Goal: Transaction & Acquisition: Purchase product/service

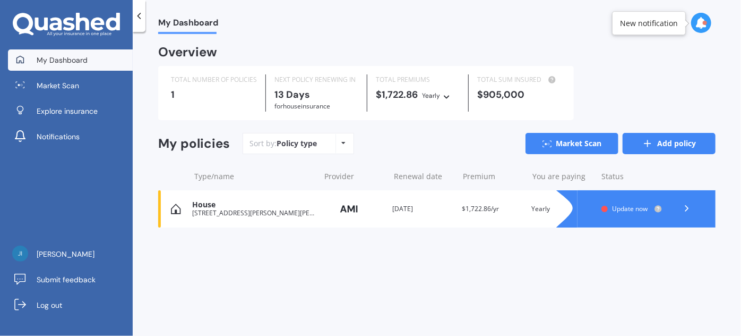
click at [651, 141] on icon at bounding box center [647, 143] width 11 height 11
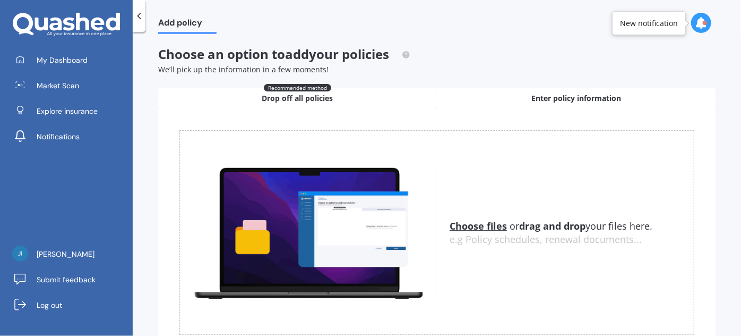
click at [579, 96] on span "Enter policy information" at bounding box center [576, 98] width 90 height 11
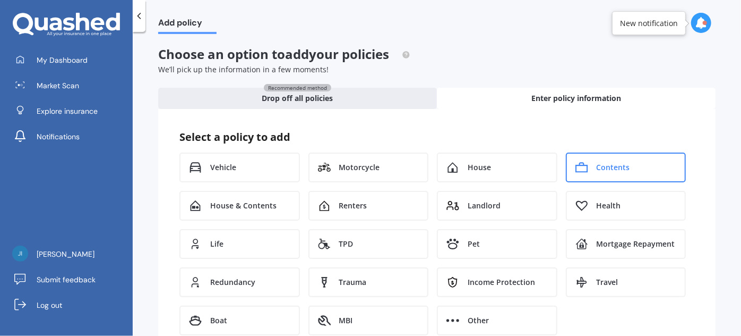
click at [609, 162] on span "Contents" at bounding box center [613, 167] width 33 height 11
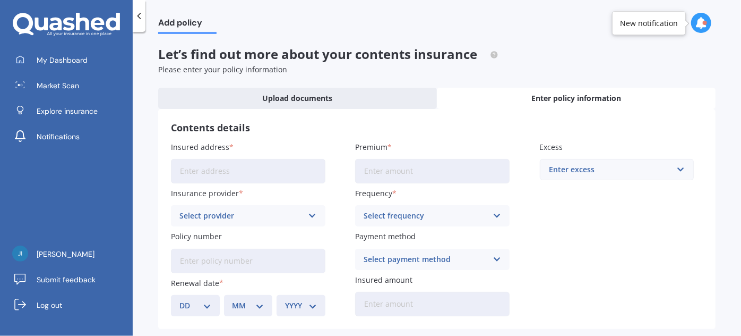
click at [192, 173] on input "Insured address" at bounding box center [248, 171] width 154 height 24
type input "[STREET_ADDRESS][PERSON_NAME][PERSON_NAME]"
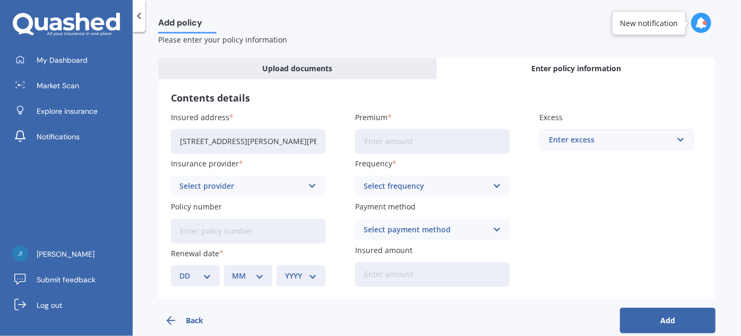
scroll to position [46, 0]
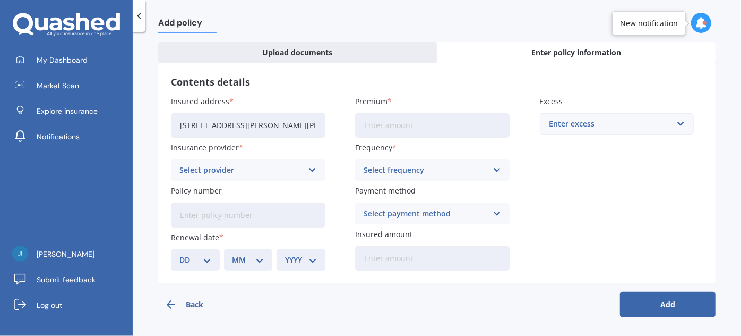
click at [198, 212] on input "Policy number" at bounding box center [248, 215] width 154 height 24
type input "HOMA1391168"
click at [558, 254] on div "Insured address [STREET_ADDRESS][PERSON_NAME][PERSON_NAME] Insurance provider S…" at bounding box center [437, 183] width 532 height 175
click at [211, 257] on div "DD 01 02 03 04 05 06 07 08 09 10 11 12 13 14 15 16 17 18 19 20 21 22 23 24 25 2…" at bounding box center [195, 259] width 49 height 21
click at [208, 256] on select "DD 01 02 03 04 05 06 07 08 09 10 11 12 13 14 15 16 17 18 19 20 21 22 23 24 25 2…" at bounding box center [195, 260] width 32 height 12
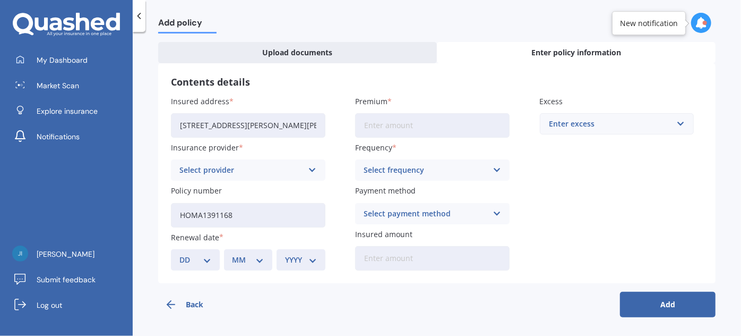
select select "01"
click at [179, 254] on select "DD 01 02 03 04 05 06 07 08 09 10 11 12 13 14 15 16 17 18 19 20 21 22 23 24 25 2…" at bounding box center [195, 260] width 32 height 12
click at [255, 257] on select "MM 01 02 03 04 05 06 07 08 09 10 11 12" at bounding box center [249, 260] width 32 height 12
select select "09"
click at [233, 254] on select "MM 01 02 03 04 05 06 07 08 09 10 11 12" at bounding box center [249, 260] width 32 height 12
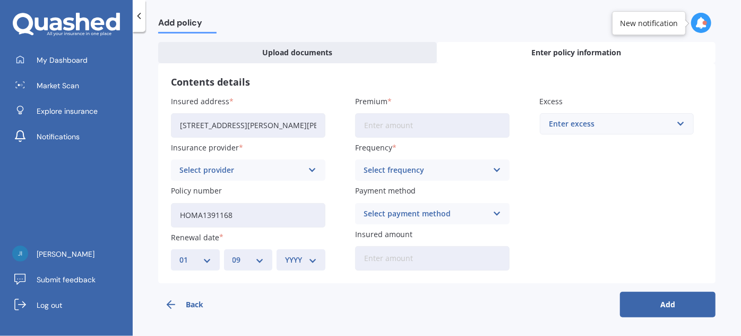
click at [310, 260] on select "YYYY 2027 2026 2025 2024 2023 2022 2021 2020 2019 2018 2017 2016 2015 2014 2013…" at bounding box center [301, 260] width 32 height 12
select select "2025"
click at [285, 254] on select "YYYY 2027 2026 2025 2024 2023 2022 2021 2020 2019 2018 2017 2016 2015 2014 2013…" at bounding box center [301, 260] width 32 height 12
click at [419, 252] on input "Insured amount" at bounding box center [432, 258] width 154 height 24
type input "$169,700"
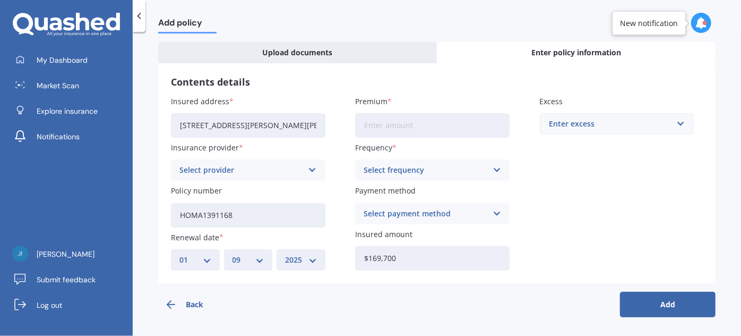
click at [493, 214] on icon at bounding box center [496, 214] width 9 height 12
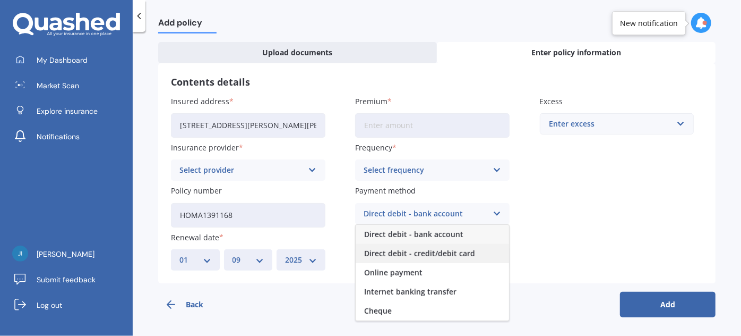
click at [468, 250] on span "Direct debit - credit/debit card" at bounding box center [419, 253] width 111 height 7
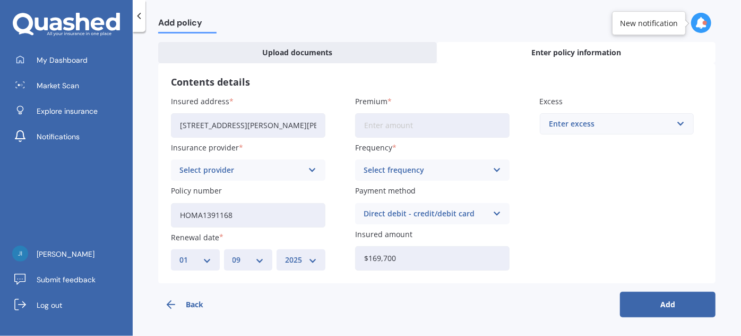
click at [492, 165] on icon at bounding box center [496, 170] width 9 height 12
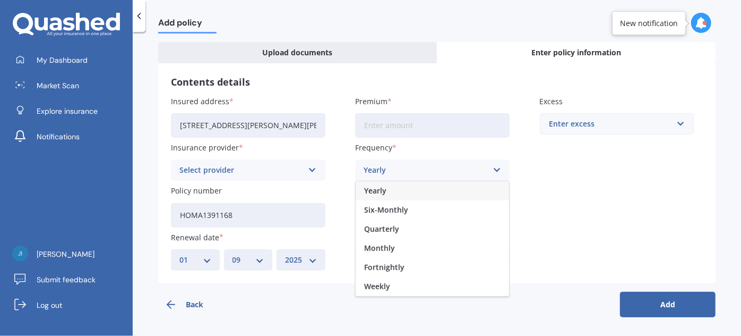
click at [386, 192] on div "Yearly" at bounding box center [432, 190] width 153 height 19
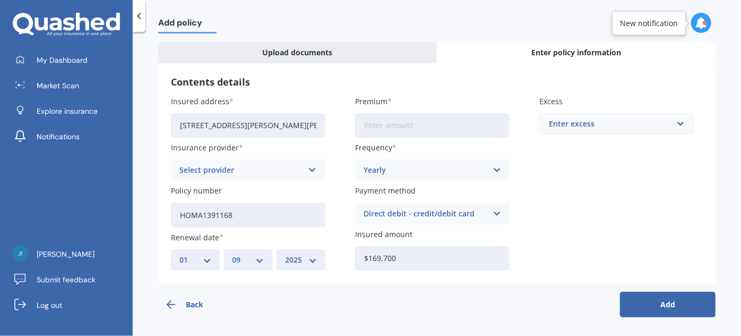
click at [304, 164] on div "Select provider AA AMI AMP ANZ ASB Ando BNZ Co-Operative Bank FMG Initio Kiwiba…" at bounding box center [248, 169] width 154 height 21
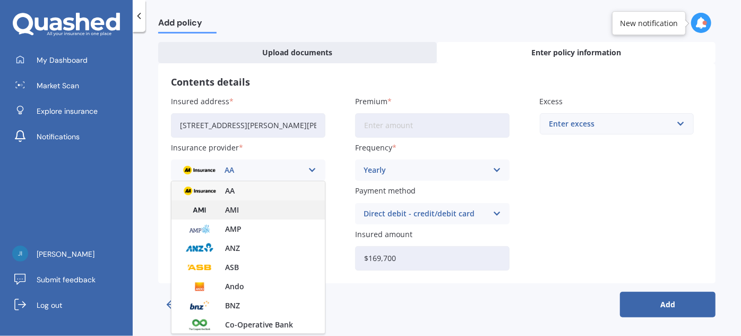
click at [238, 209] on span "AMI" at bounding box center [232, 209] width 14 height 7
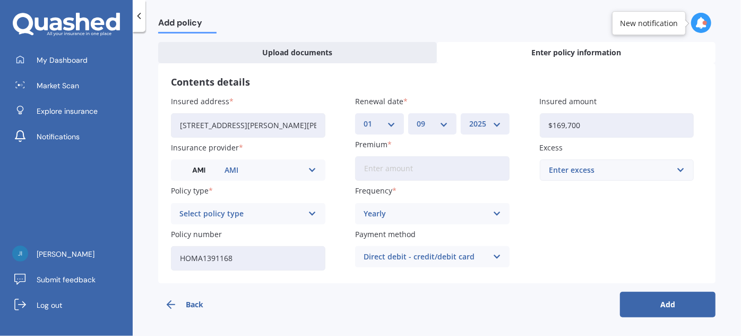
click at [588, 166] on div "Enter excess" at bounding box center [610, 170] width 123 height 12
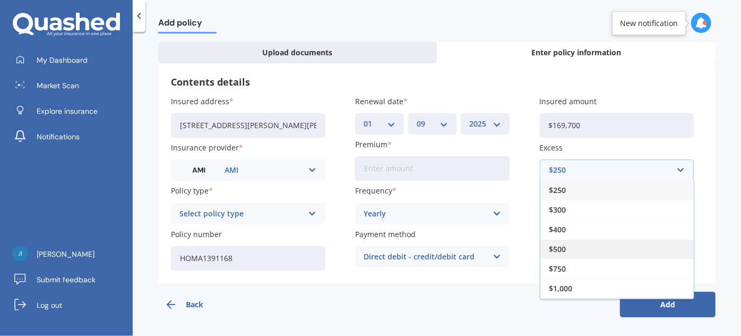
click at [560, 243] on div "$500" at bounding box center [616, 249] width 153 height 20
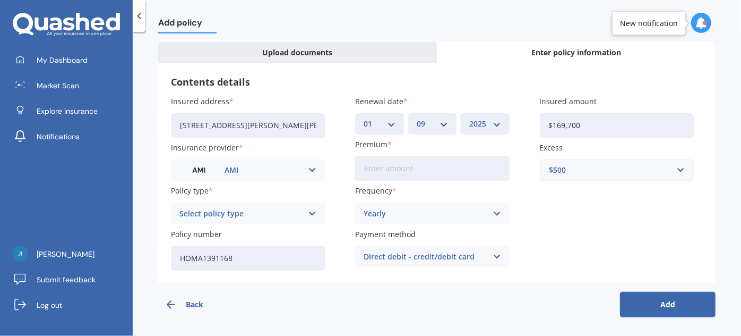
click at [649, 297] on button "Add" at bounding box center [668, 303] width 96 height 25
click at [312, 209] on icon at bounding box center [311, 214] width 9 height 12
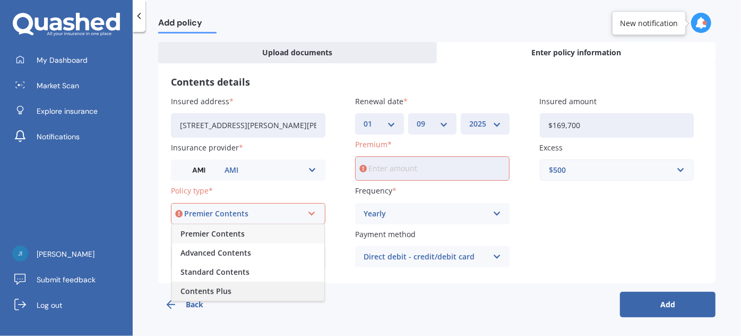
click at [225, 290] on span "Contents Plus" at bounding box center [205, 290] width 51 height 7
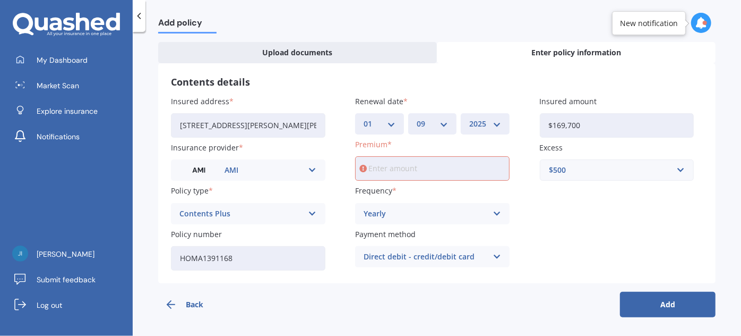
click at [385, 165] on input "Premium" at bounding box center [432, 168] width 154 height 24
type input "$630.61"
click at [657, 301] on button "Add" at bounding box center [668, 303] width 96 height 25
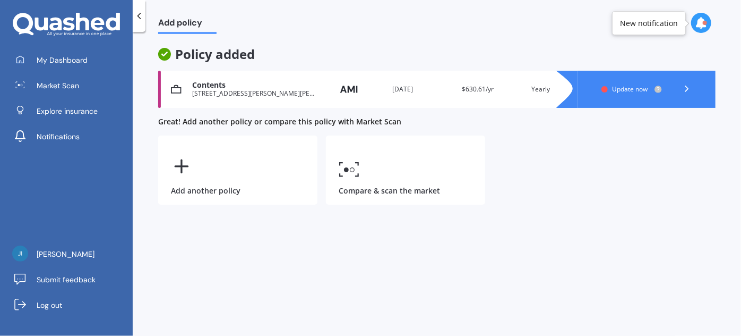
scroll to position [0, 0]
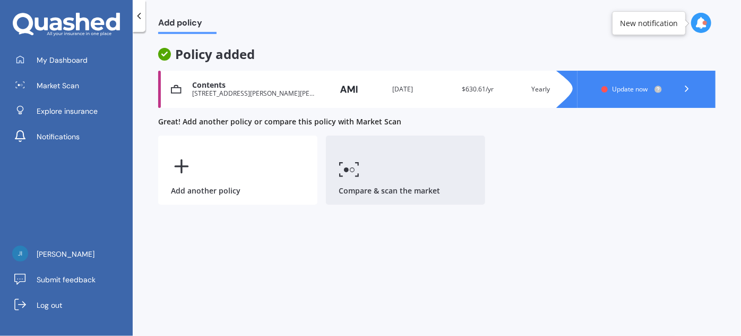
click at [376, 185] on link "Compare & scan the market" at bounding box center [405, 169] width 159 height 69
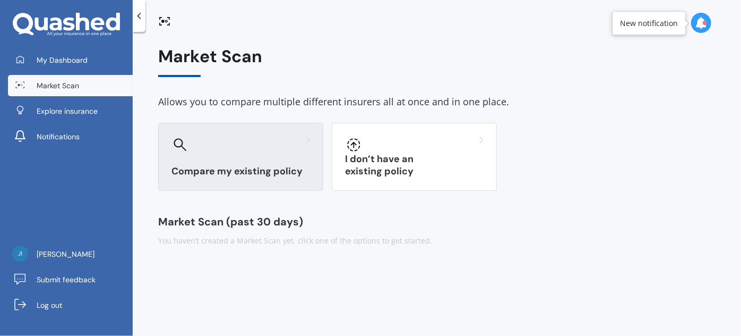
click at [274, 160] on div "Compare my existing policy" at bounding box center [240, 157] width 165 height 68
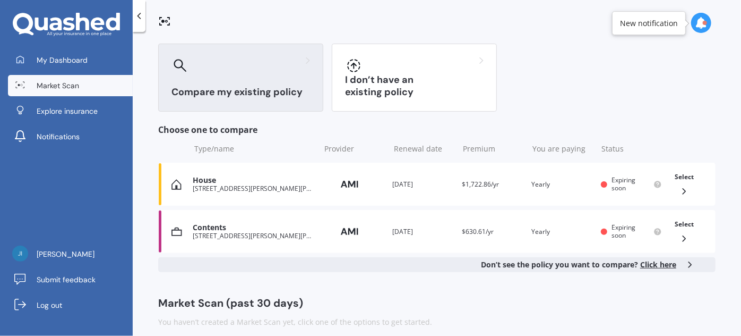
scroll to position [89, 0]
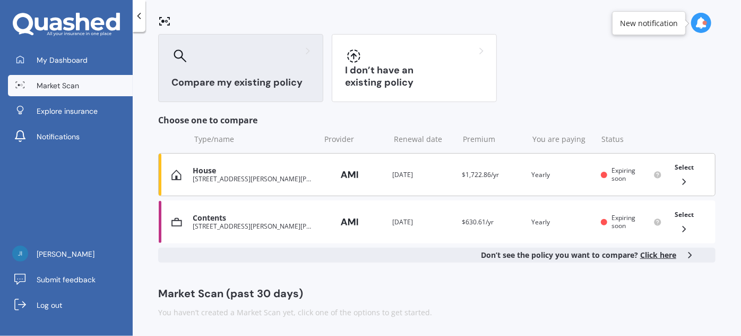
click at [683, 179] on polyline at bounding box center [684, 181] width 3 height 5
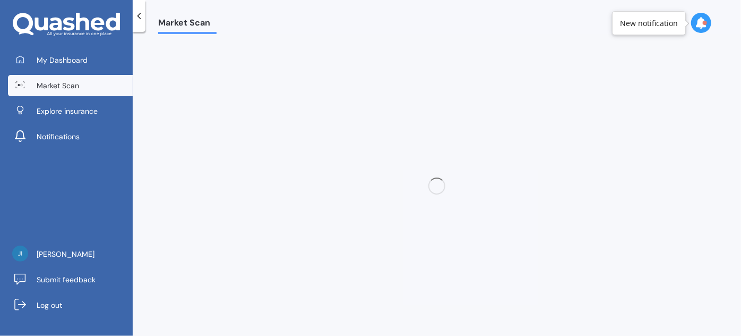
scroll to position [0, 0]
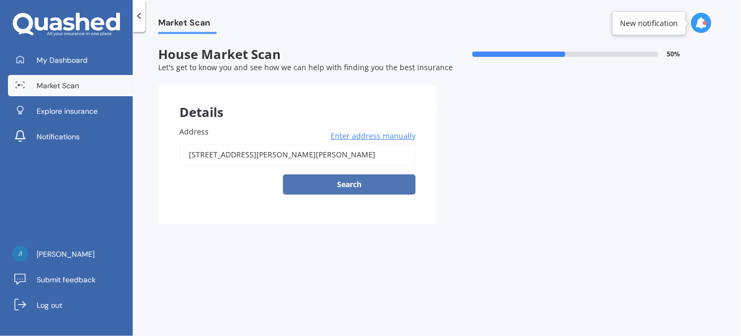
click at [359, 185] on button "Search" at bounding box center [349, 184] width 133 height 20
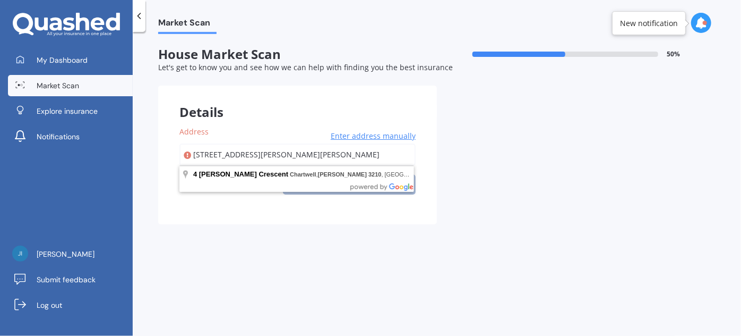
click at [263, 153] on input "[STREET_ADDRESS][PERSON_NAME][PERSON_NAME]" at bounding box center [297, 154] width 236 height 22
type input "[STREET_ADDRESS][PERSON_NAME][PERSON_NAME]"
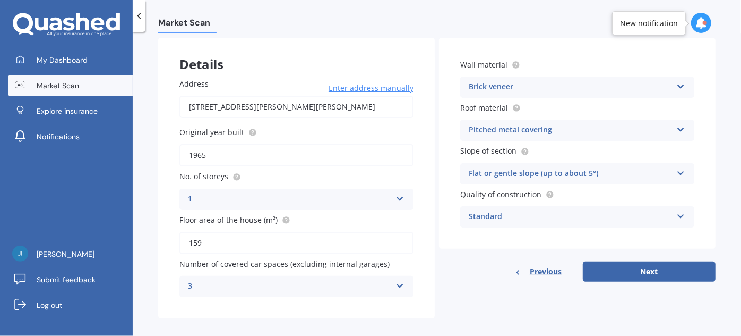
scroll to position [56, 0]
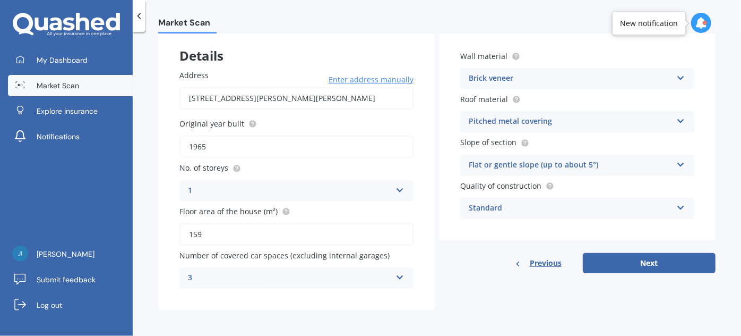
click at [398, 273] on icon at bounding box center [399, 274] width 9 height 7
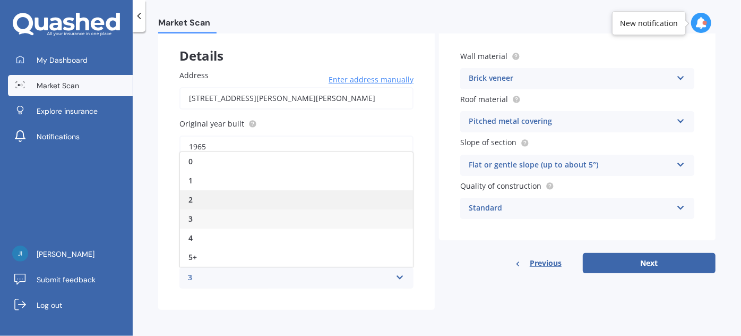
click at [334, 196] on div "2" at bounding box center [296, 199] width 233 height 19
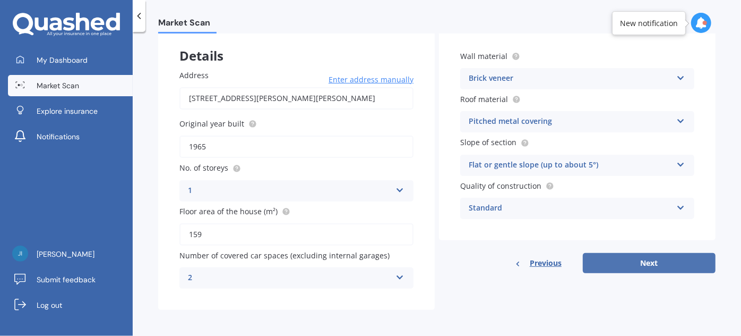
click at [645, 258] on button "Next" at bounding box center [649, 263] width 133 height 20
select select "30"
select select "12"
select select "1949"
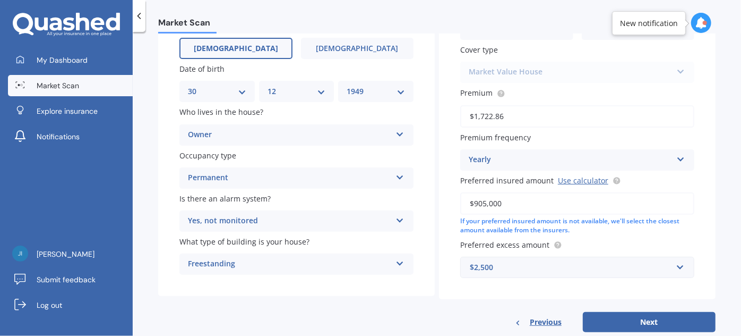
scroll to position [128, 0]
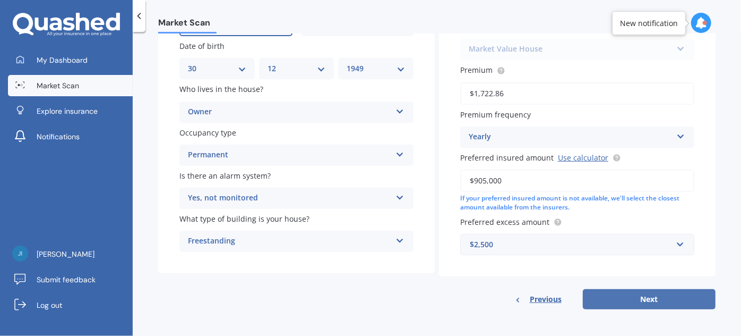
click at [646, 294] on button "Next" at bounding box center [649, 299] width 133 height 20
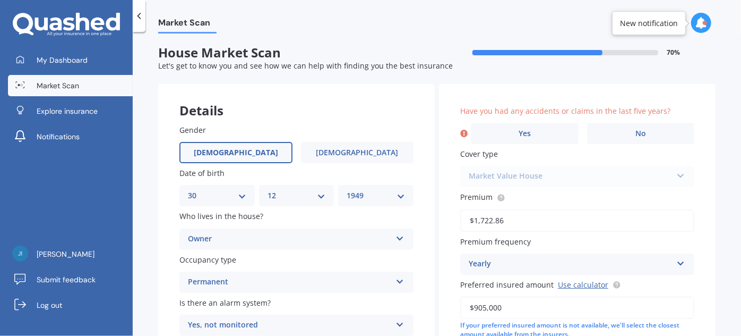
scroll to position [0, 0]
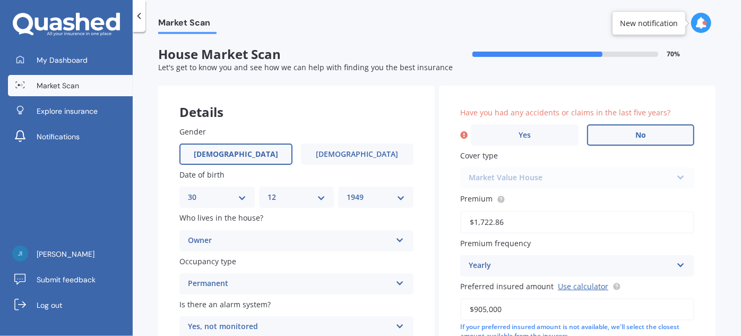
click at [638, 128] on label "No" at bounding box center [641, 134] width 108 height 21
click at [0, 0] on input "No" at bounding box center [0, 0] width 0 height 0
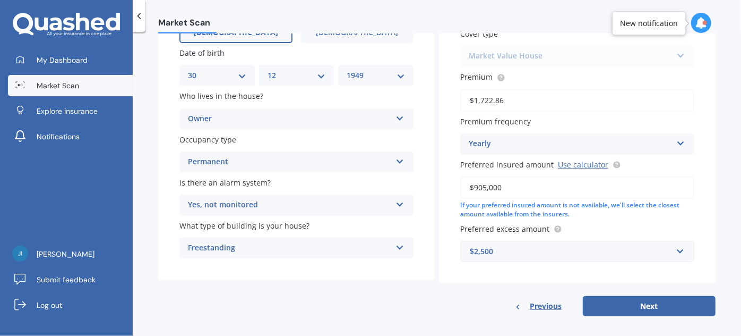
scroll to position [128, 0]
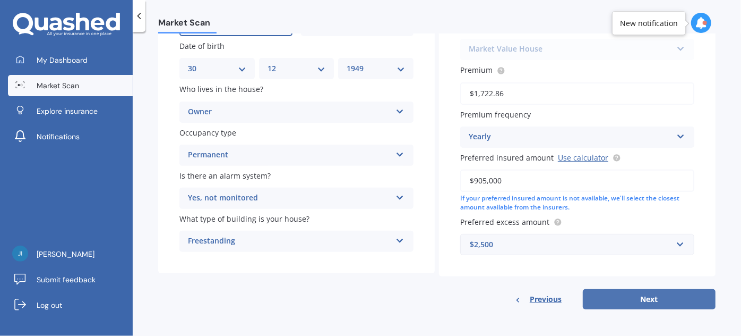
click at [647, 298] on button "Next" at bounding box center [649, 299] width 133 height 20
select select "30"
select select "12"
select select "1949"
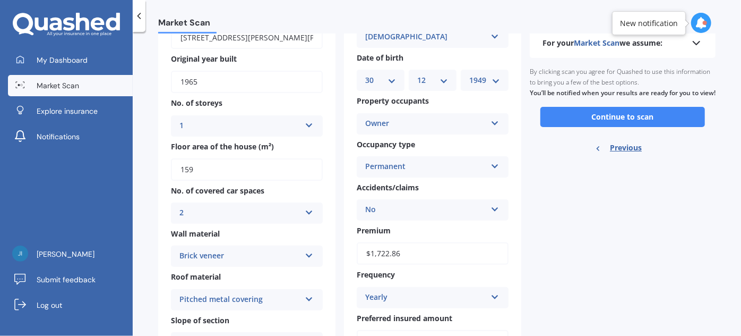
scroll to position [26, 0]
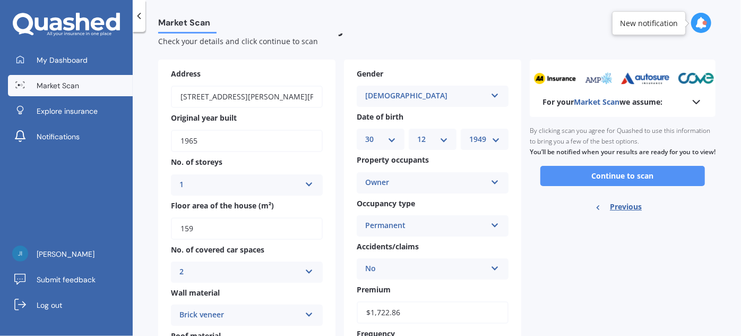
click at [600, 184] on button "Continue to scan" at bounding box center [622, 176] width 165 height 20
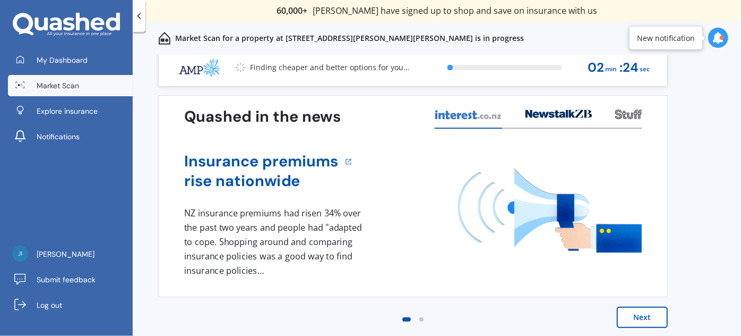
scroll to position [9, 0]
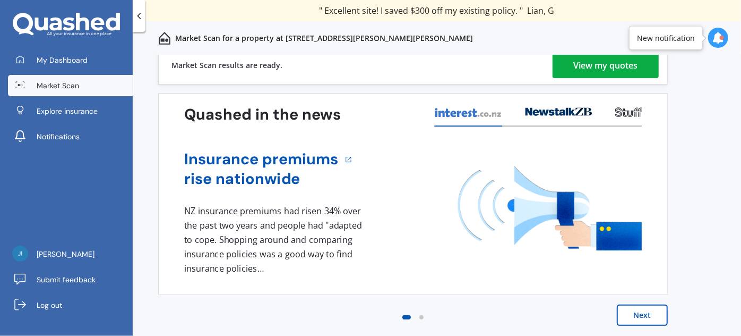
click at [601, 61] on div "View my quotes" at bounding box center [606, 65] width 64 height 25
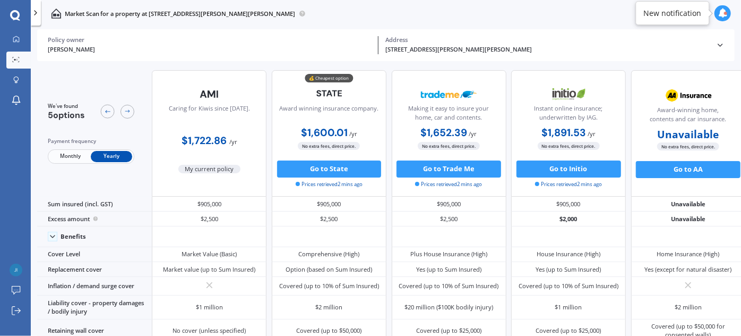
scroll to position [0, 0]
click at [336, 169] on button "Go to State" at bounding box center [329, 168] width 105 height 17
